Goal: Information Seeking & Learning: Learn about a topic

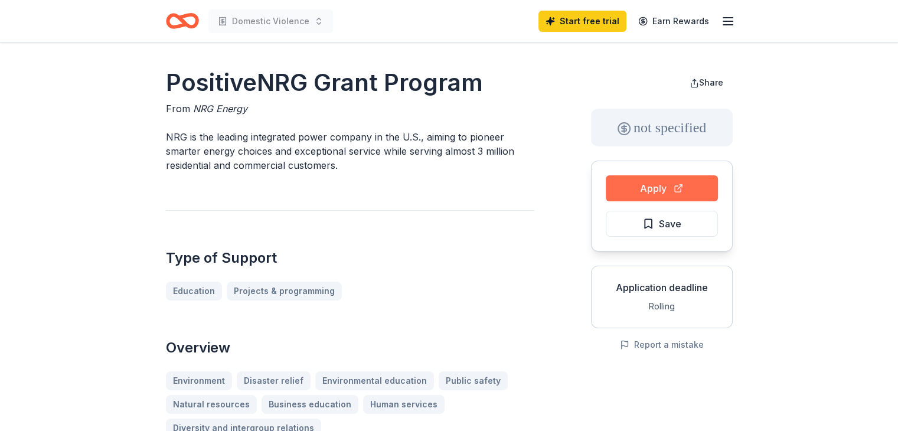
click at [659, 191] on button "Apply" at bounding box center [662, 188] width 112 height 26
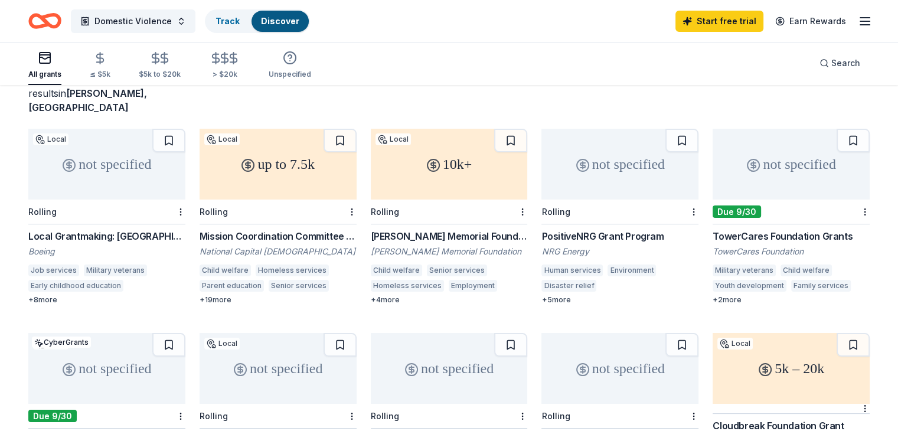
scroll to position [83, 0]
click at [754, 229] on div "TowerCares Foundation Grants" at bounding box center [790, 236] width 157 height 14
